Goal: Transaction & Acquisition: Purchase product/service

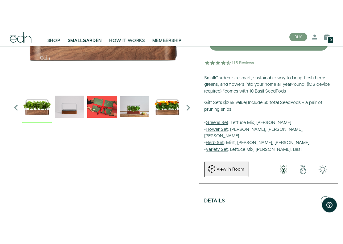
scroll to position [125, 0]
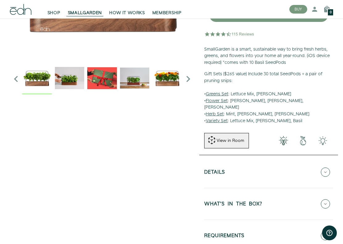
click at [190, 77] on icon "Next slide" at bounding box center [188, 79] width 12 height 12
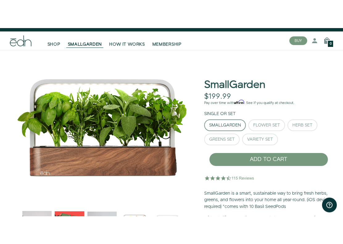
scroll to position [10, 0]
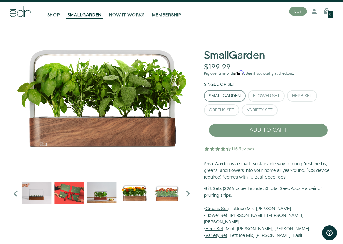
click at [270, 94] on div "Flower Set" at bounding box center [266, 96] width 27 height 4
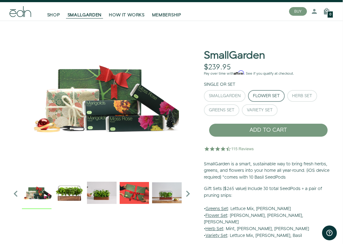
click at [308, 97] on div "Herb Set" at bounding box center [302, 96] width 20 height 4
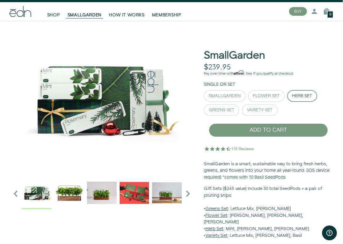
click at [265, 110] on div "Variety Set" at bounding box center [260, 110] width 26 height 4
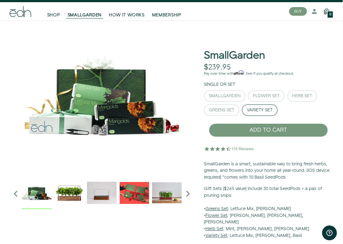
click at [51, 15] on span "SHOP" at bounding box center [53, 15] width 13 height 6
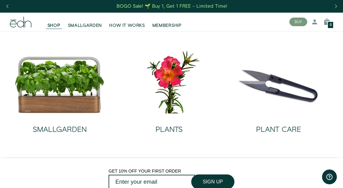
click at [172, 87] on img at bounding box center [170, 82] width 100 height 64
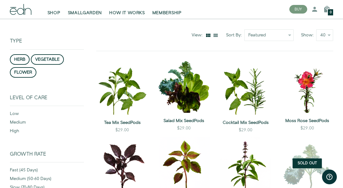
scroll to position [52, 0]
